Goal: Information Seeking & Learning: Find specific fact

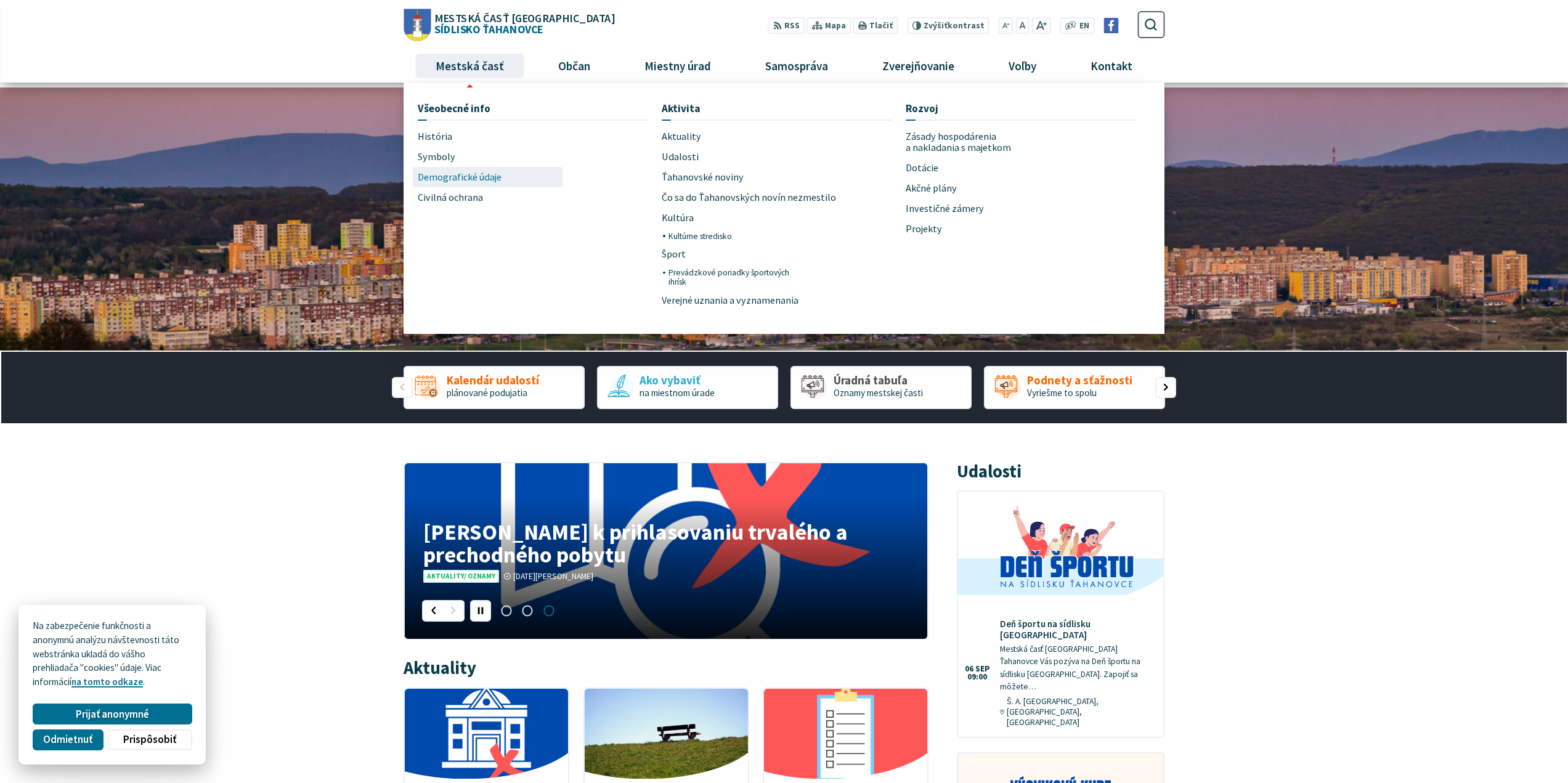
click at [459, 180] on span "Demografické údaje" at bounding box center [460, 177] width 84 height 20
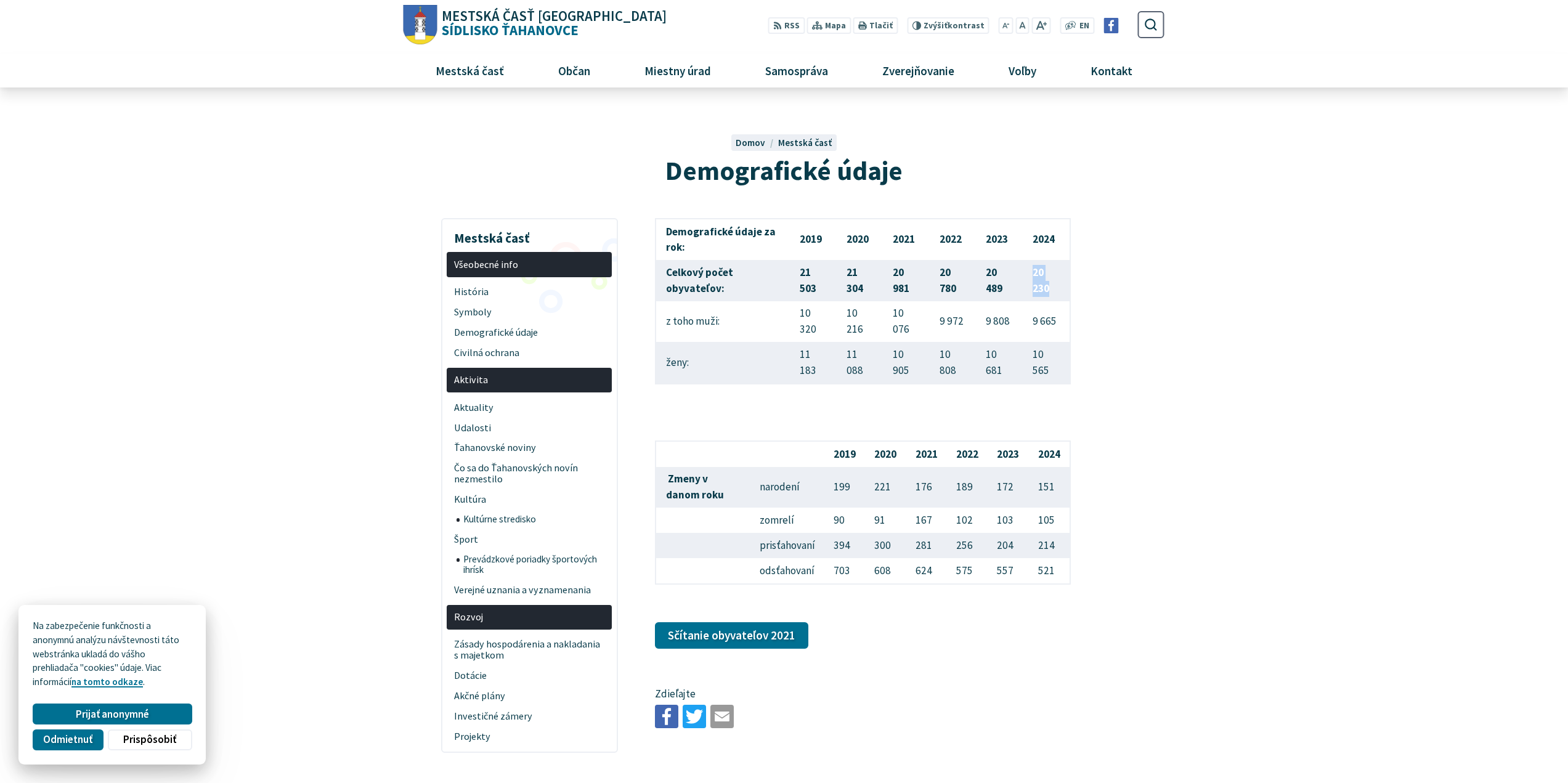
drag, startPoint x: 1032, startPoint y: 271, endPoint x: 1049, endPoint y: 291, distance: 26.2
click at [1049, 291] on td "20 230" at bounding box center [1046, 280] width 47 height 41
click at [1109, 292] on article "Demografické údaje za rok: 2019 2020 2021 2022 2023 2024 Celkový počet obyvateľ…" at bounding box center [909, 475] width 547 height 514
